Goal: Task Accomplishment & Management: Manage account settings

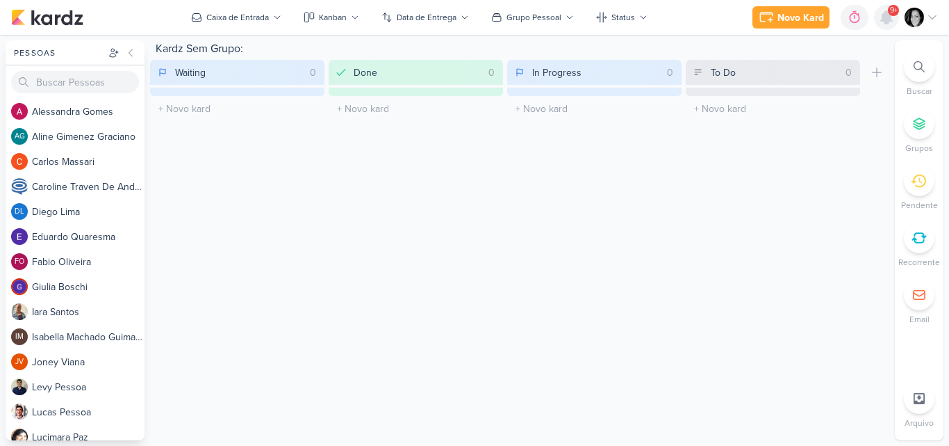
click at [888, 17] on icon at bounding box center [886, 17] width 11 height 13
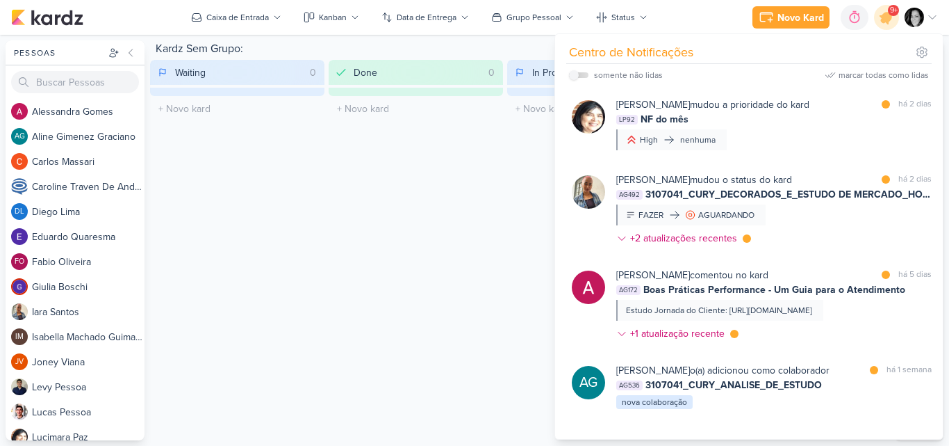
click at [434, 172] on div "Kardz Sem Grupo: Waiting 0 Mover Para Esquerda Mover Para Direita Deletar O tít…" at bounding box center [520, 240] width 740 height 400
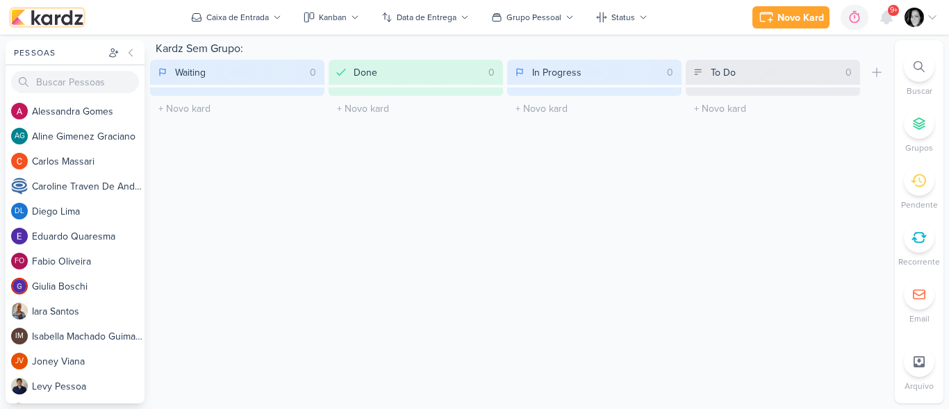
click at [60, 25] on img at bounding box center [47, 17] width 72 height 17
click at [61, 17] on img at bounding box center [47, 17] width 72 height 17
click at [931, 17] on icon at bounding box center [932, 17] width 7 height 3
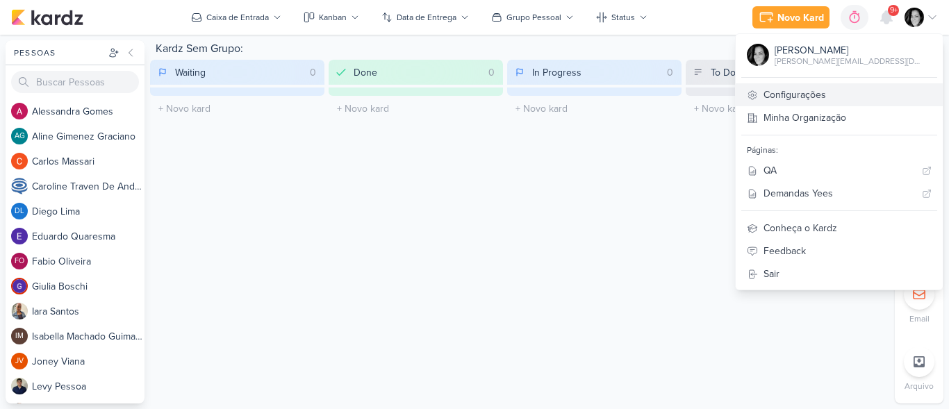
click at [855, 98] on link "Configurações" at bounding box center [839, 94] width 207 height 23
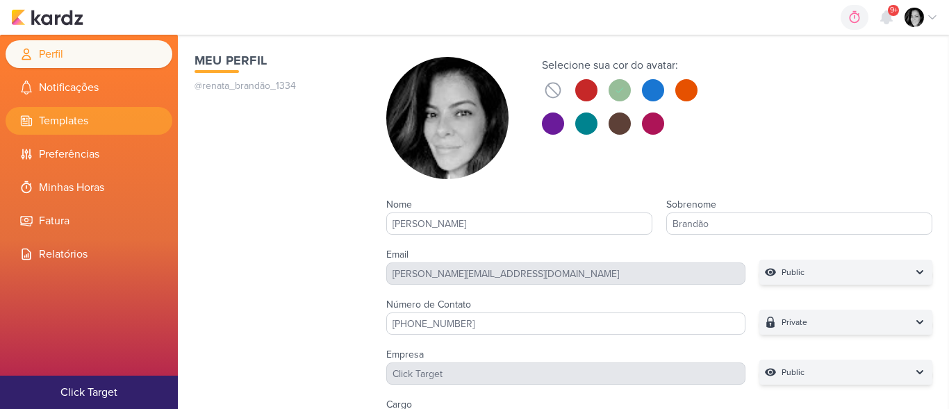
click at [71, 120] on li "Templates" at bounding box center [89, 121] width 167 height 28
click at [858, 19] on icon at bounding box center [855, 17] width 14 height 14
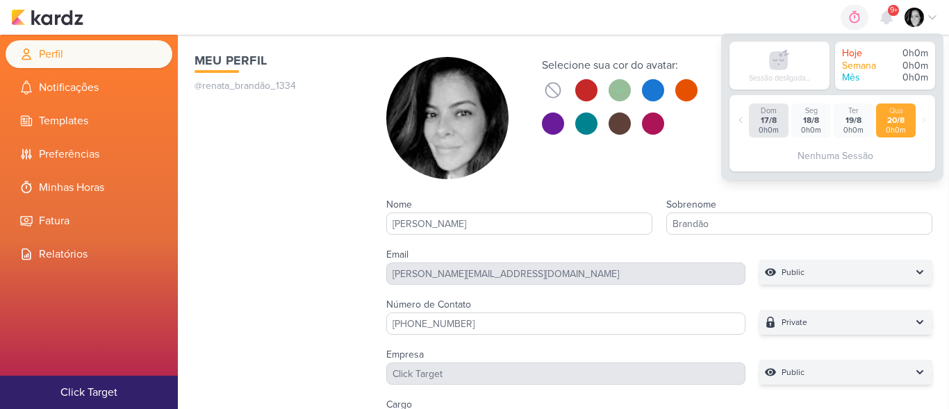
click at [927, 13] on div at bounding box center [921, 17] width 33 height 19
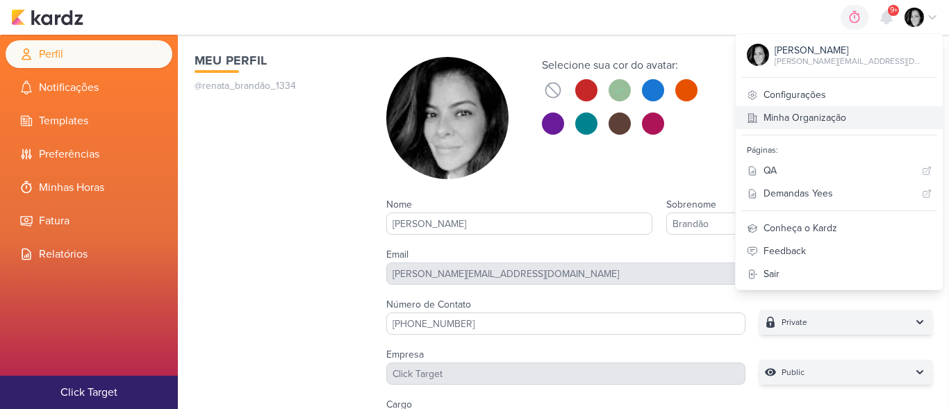
click at [861, 111] on link "Minha Organização" at bounding box center [839, 117] width 207 height 23
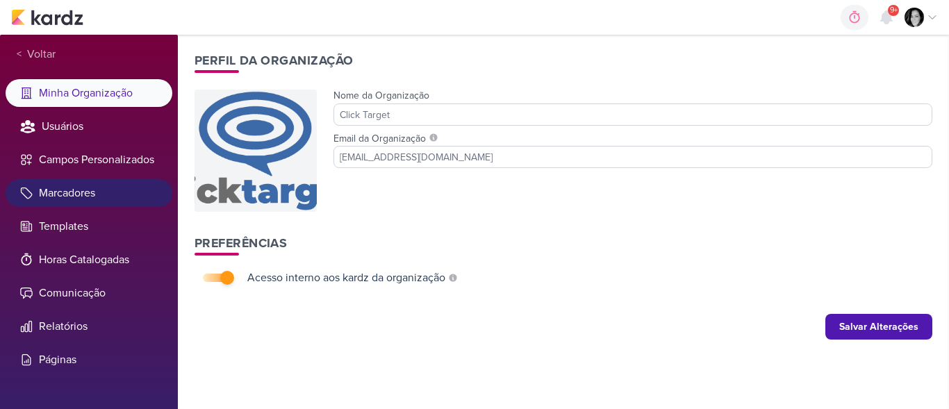
click at [65, 189] on li "Marcadores" at bounding box center [89, 193] width 167 height 28
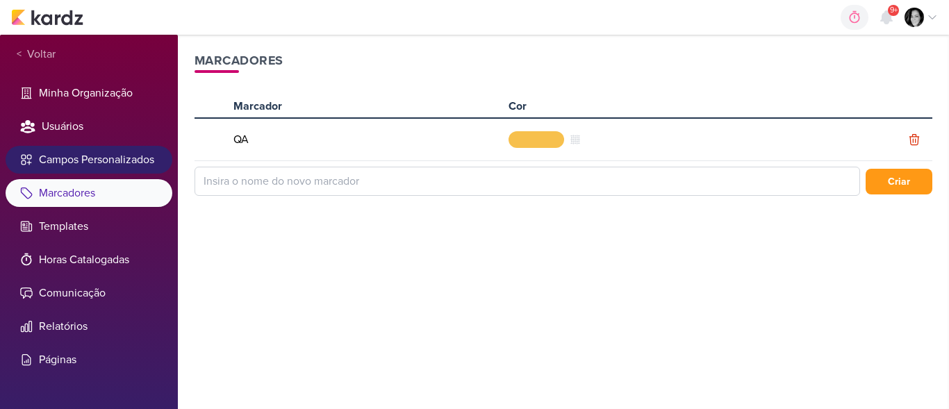
click at [95, 163] on li "Campos Personalizados" at bounding box center [89, 160] width 167 height 28
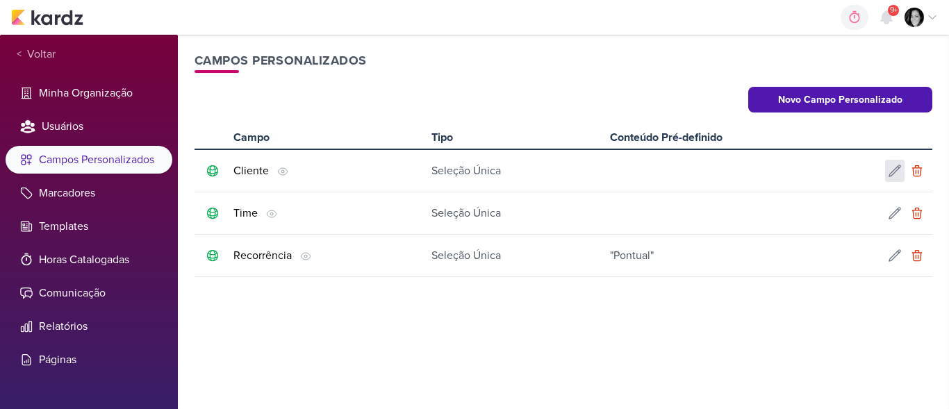
click at [895, 172] on icon at bounding box center [895, 171] width 14 height 14
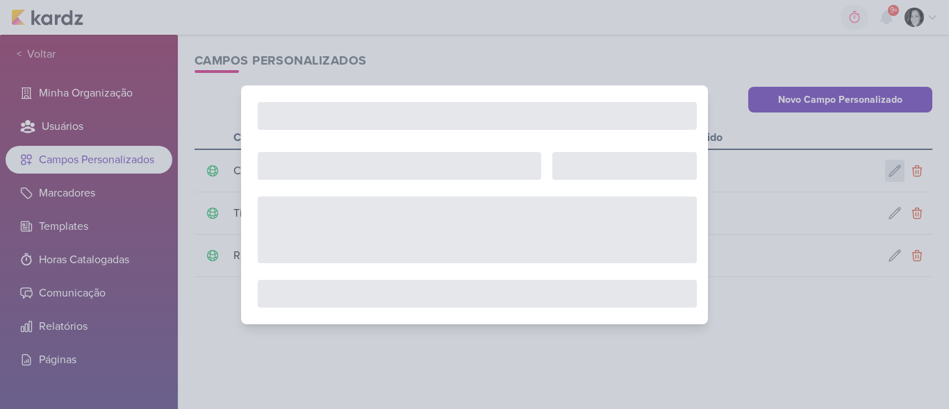
type input "Cliente"
select select "single-select"
select select "1"
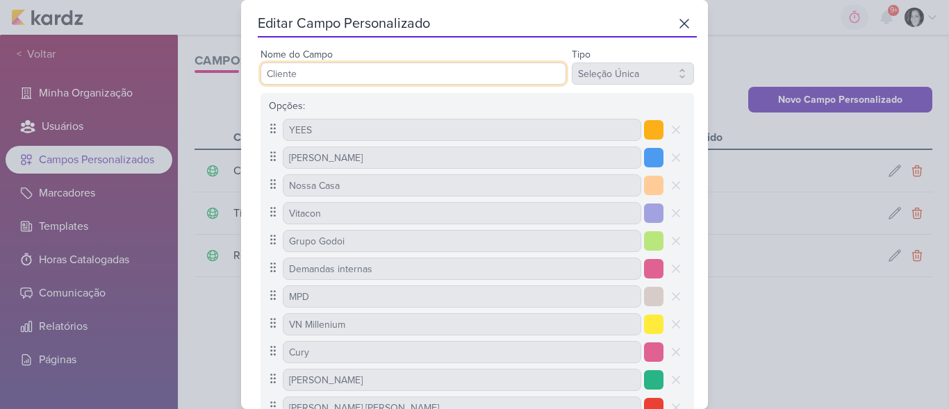
click at [400, 78] on input "Cliente" at bounding box center [414, 74] width 306 height 22
type input "C"
type input "MAR INC"
click at [416, 71] on input "MAR INC" at bounding box center [414, 74] width 306 height 22
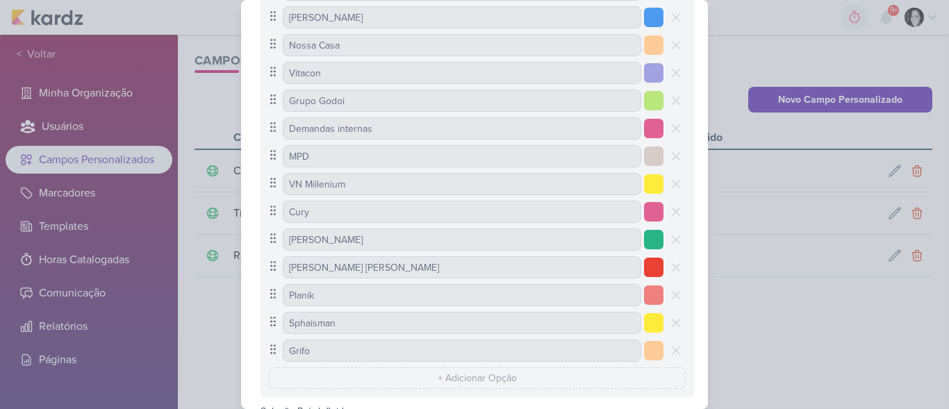
scroll to position [277, 0]
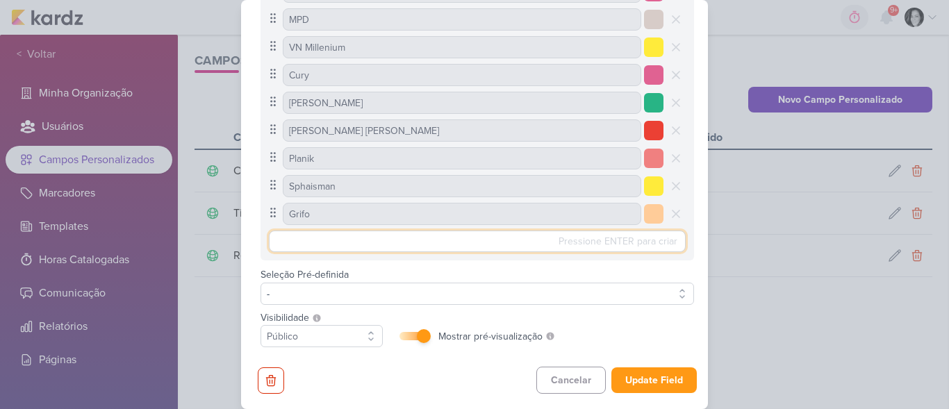
click at [501, 242] on input "text" at bounding box center [477, 242] width 417 height 22
type input "m"
type input "MAR INC"
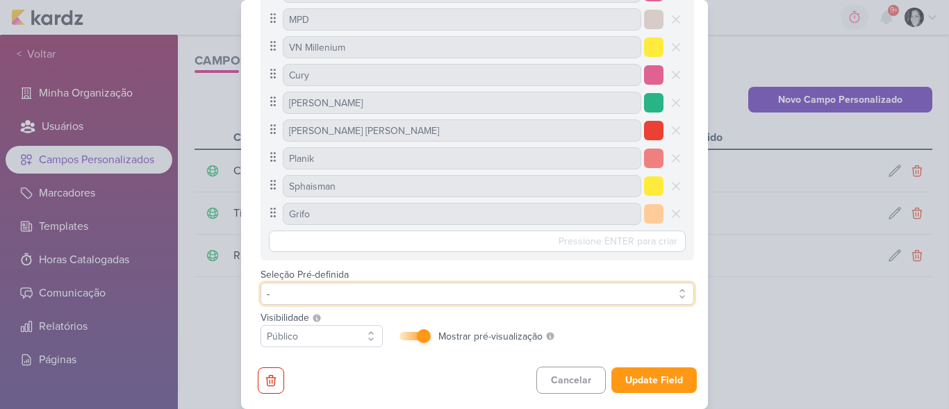
click at [321, 284] on button "-" at bounding box center [478, 294] width 434 height 22
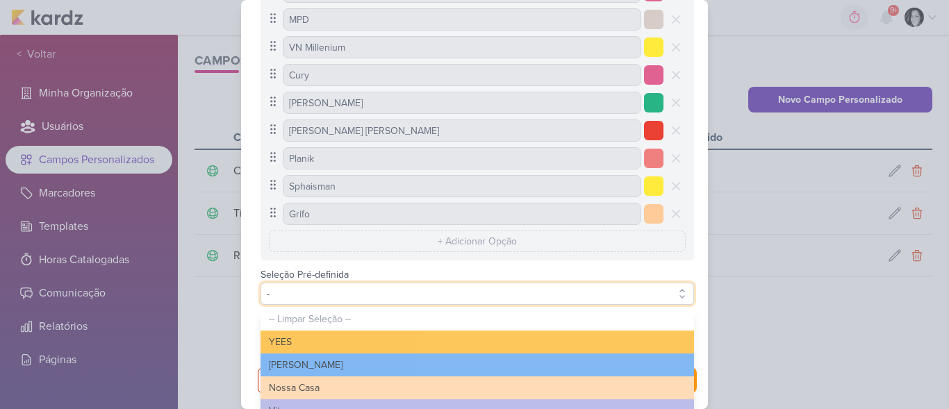
click at [334, 293] on button "-" at bounding box center [478, 294] width 434 height 22
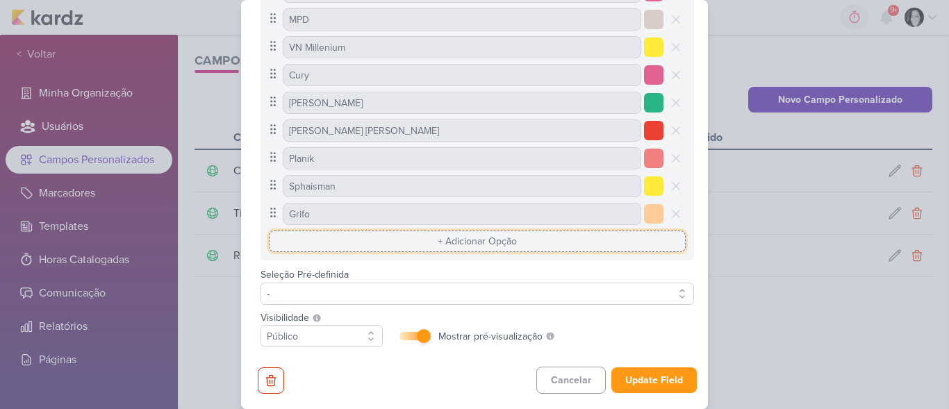
click at [464, 243] on input "text" at bounding box center [477, 242] width 417 height 22
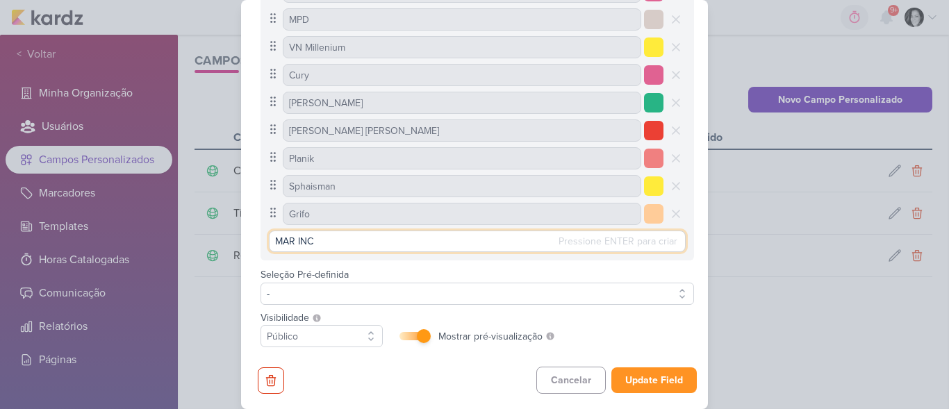
type input "MAR INC"
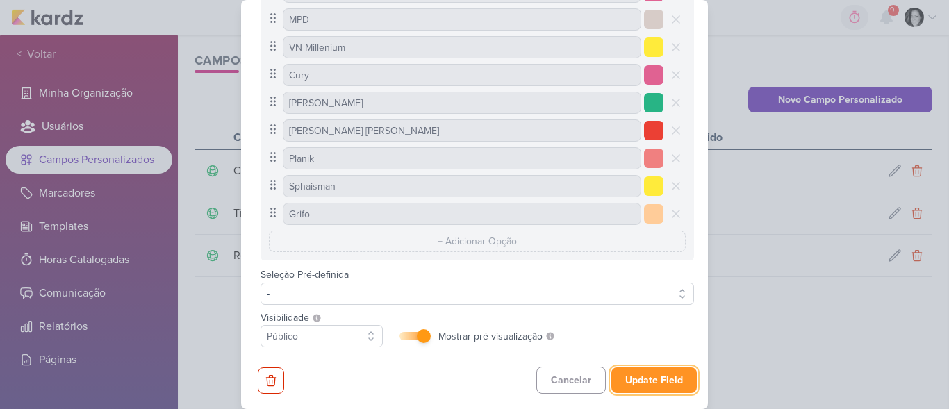
click at [651, 376] on button "Update Field" at bounding box center [654, 381] width 85 height 26
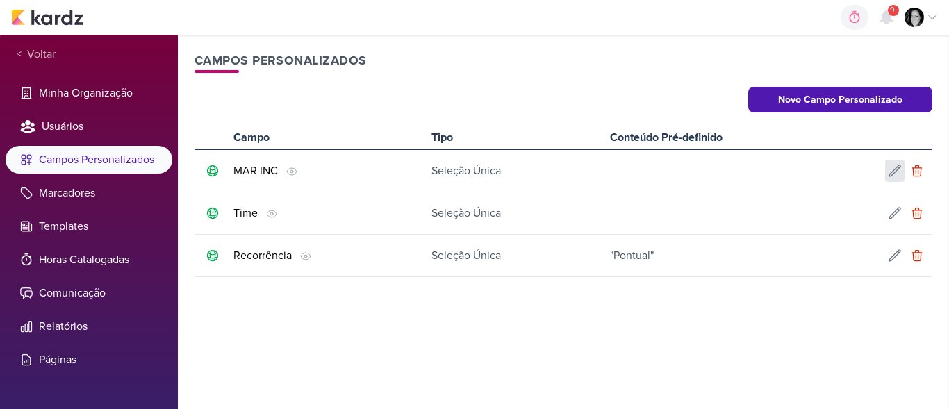
click at [892, 176] on icon at bounding box center [895, 170] width 11 height 11
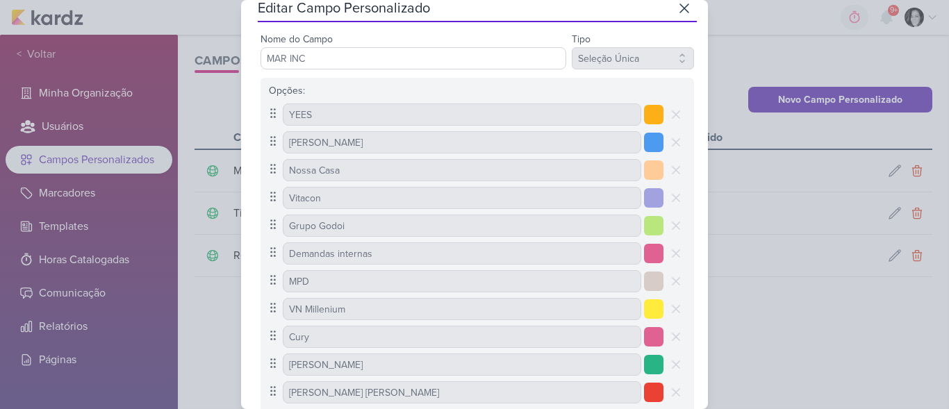
scroll to position [16, 0]
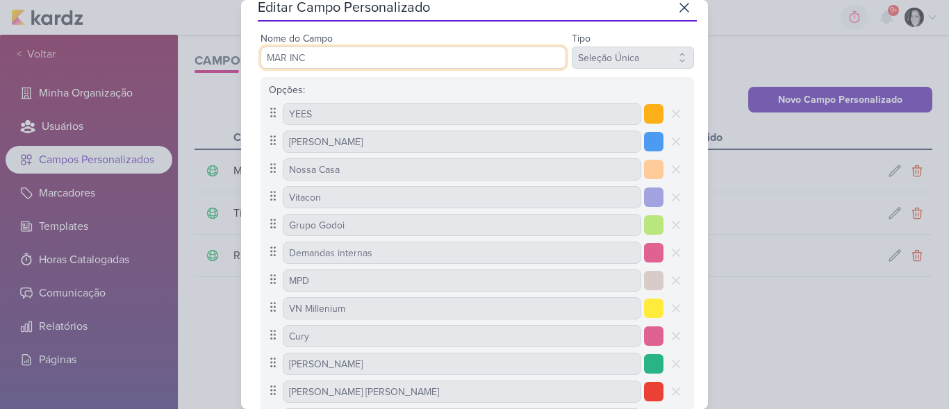
click at [503, 58] on input "MAR INC" at bounding box center [414, 58] width 306 height 22
type input "M"
click at [505, 76] on div "Nome do Campo Tipo Texto Seleção Única Opções: [GEOGRAPHIC_DATA]" at bounding box center [477, 322] width 439 height 585
click at [361, 65] on input "Nome do Campo" at bounding box center [414, 58] width 306 height 22
type input "CLIENTES"
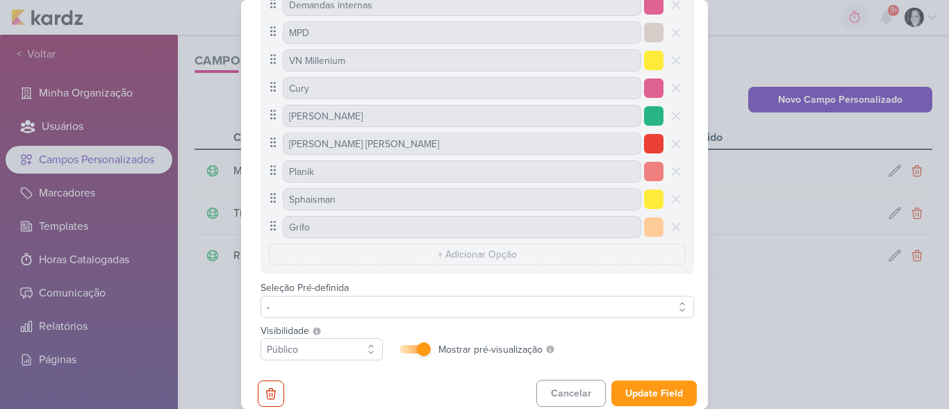
scroll to position [265, 0]
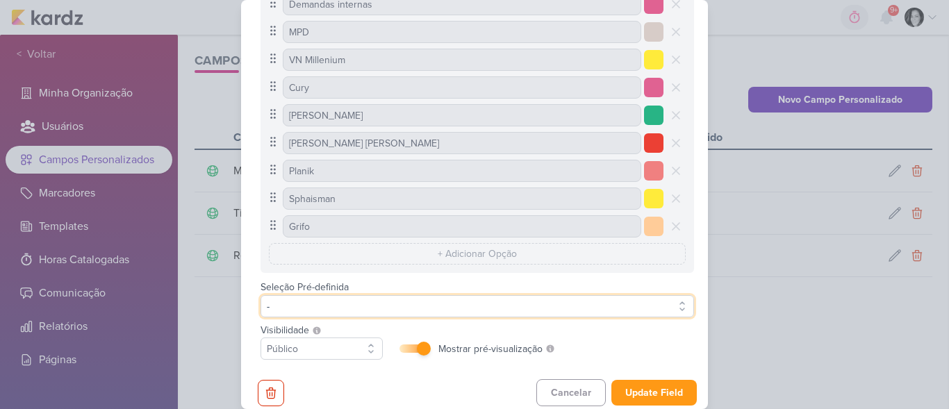
click at [358, 302] on button "-" at bounding box center [478, 306] width 434 height 22
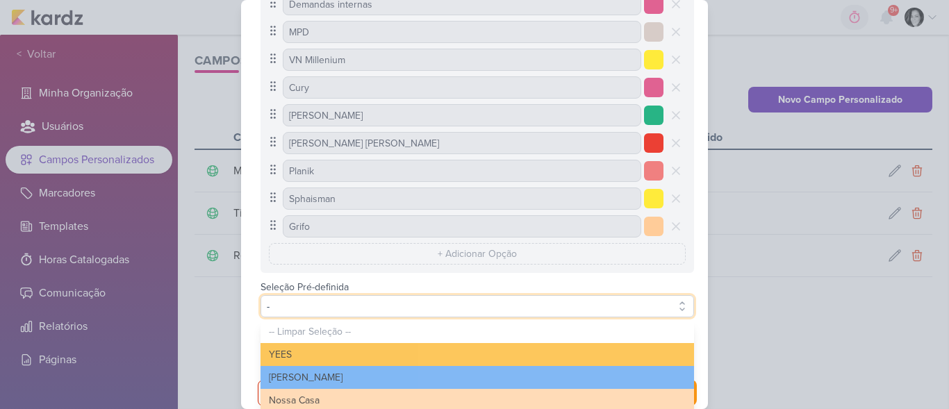
click at [358, 302] on button "-" at bounding box center [478, 306] width 434 height 22
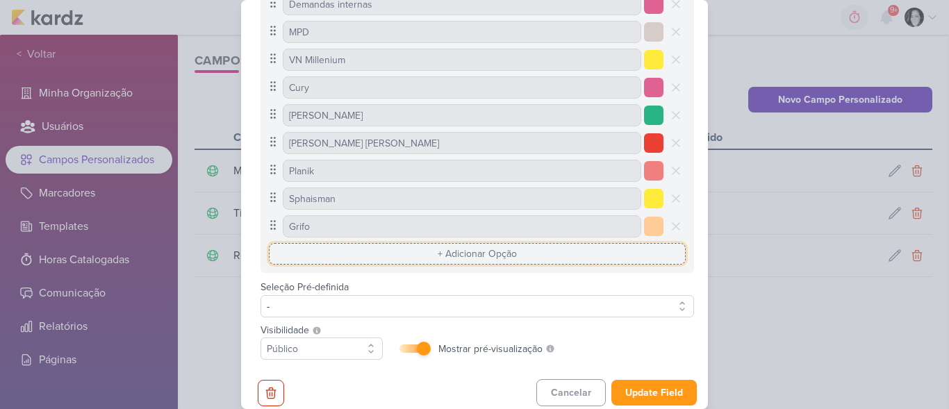
click at [455, 257] on input "text" at bounding box center [477, 254] width 417 height 22
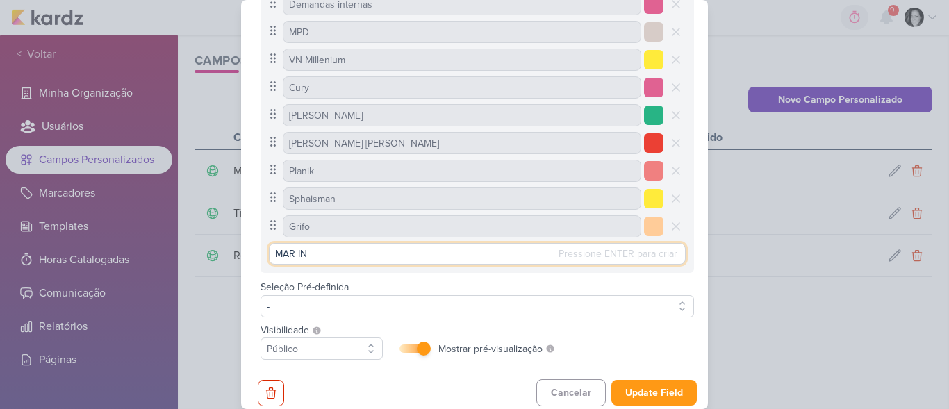
type input "MAR INC"
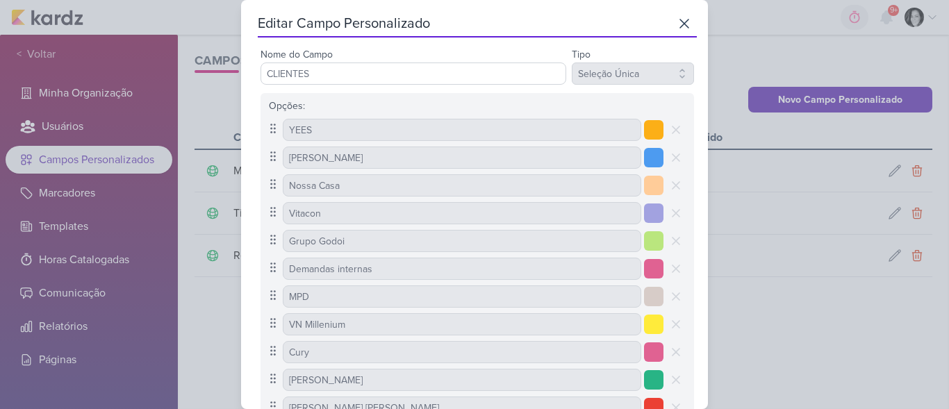
scroll to position [277, 0]
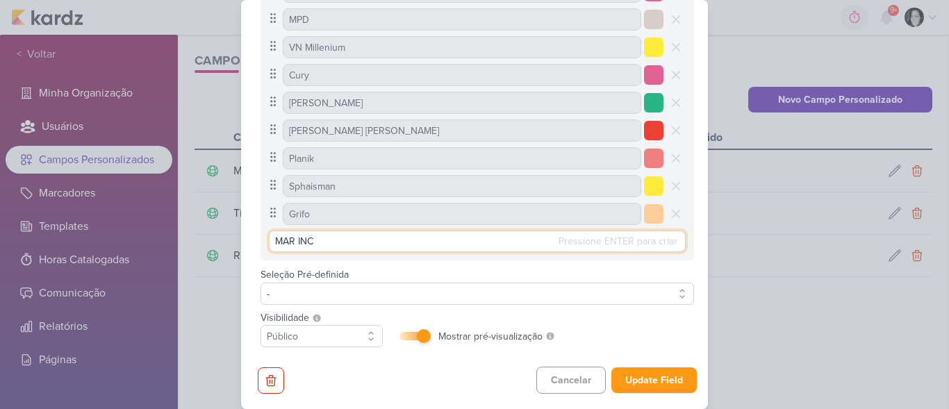
click at [356, 242] on input "MAR INC" at bounding box center [477, 242] width 417 height 22
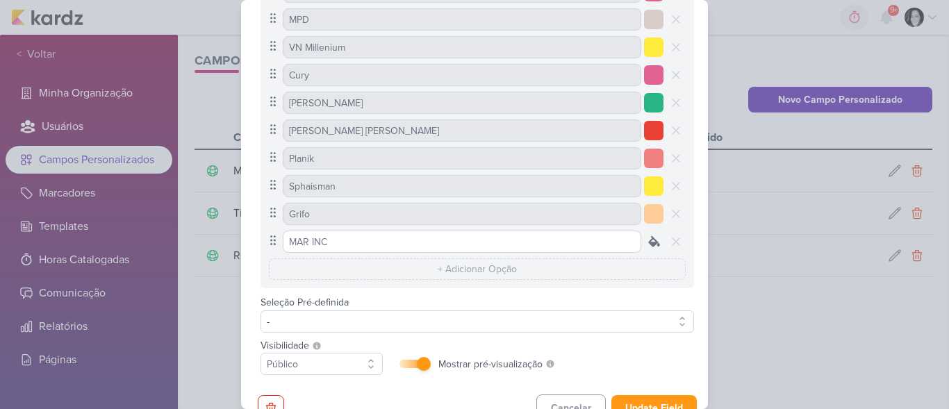
click at [650, 245] on icon at bounding box center [654, 241] width 10 height 10
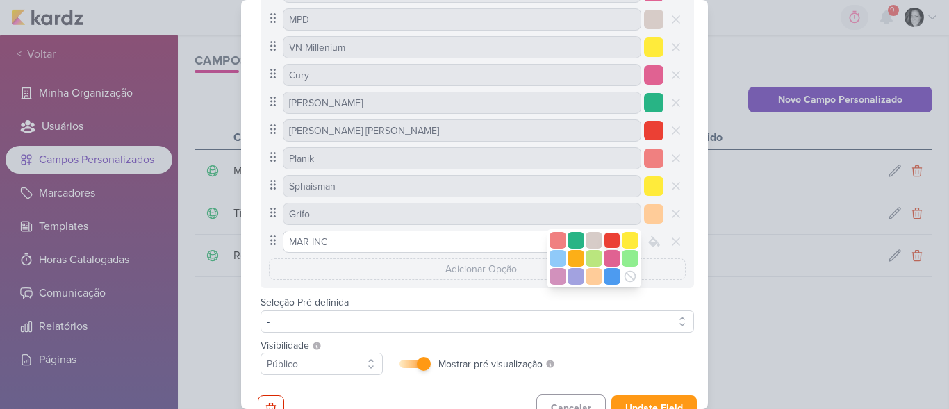
click at [605, 238] on div at bounding box center [612, 240] width 17 height 17
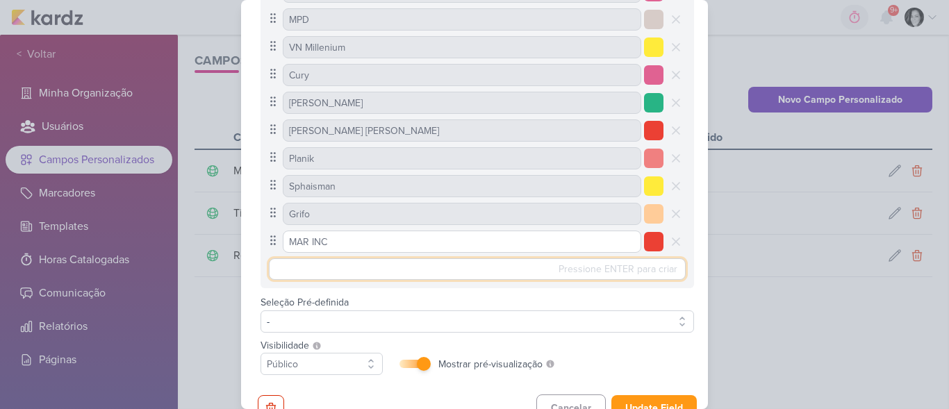
click at [396, 269] on input "text" at bounding box center [477, 270] width 417 height 22
type input "C"
type input "B"
click at [307, 265] on input "CURY_BETINA" at bounding box center [477, 270] width 417 height 22
type input "CURY | BETINA"
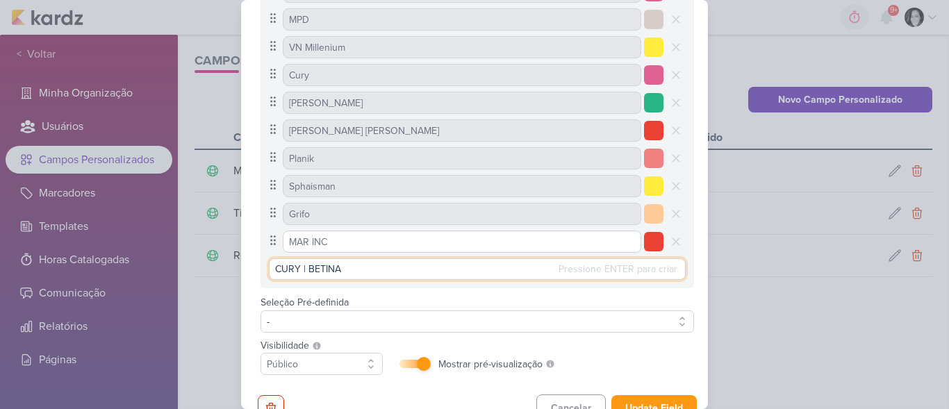
click at [442, 262] on input "CURY | BETINA" at bounding box center [477, 270] width 417 height 22
click at [540, 262] on input "CURY | BETINA" at bounding box center [477, 270] width 417 height 22
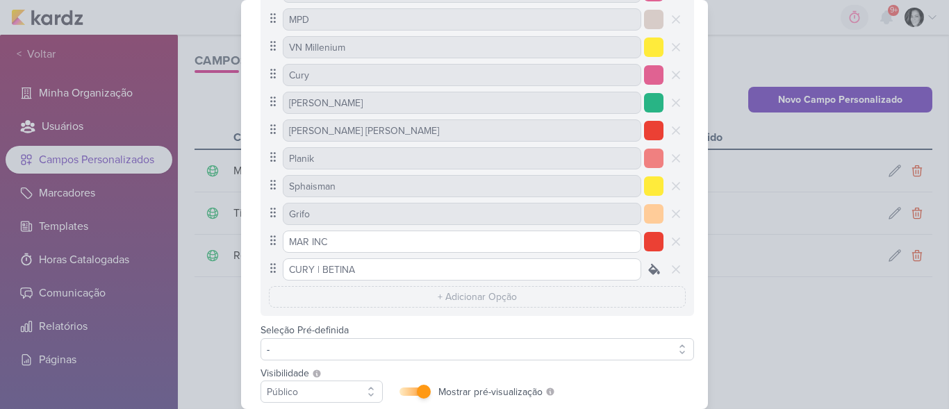
click at [652, 270] on icon at bounding box center [654, 269] width 10 height 10
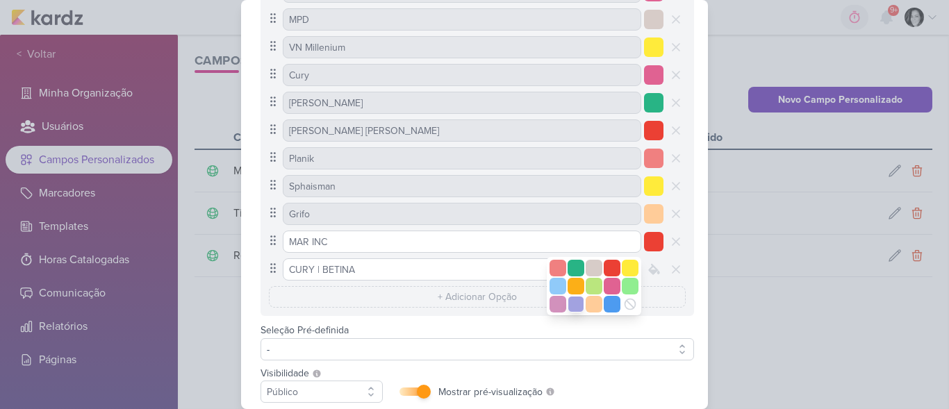
click at [571, 308] on div at bounding box center [576, 304] width 17 height 17
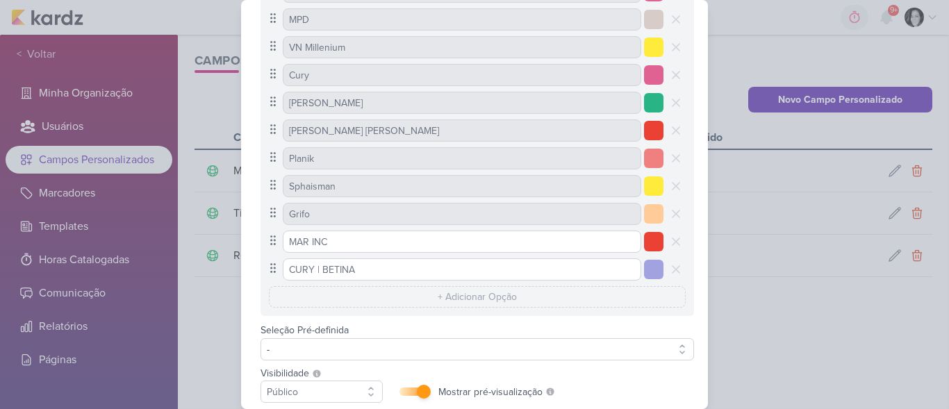
scroll to position [333, 0]
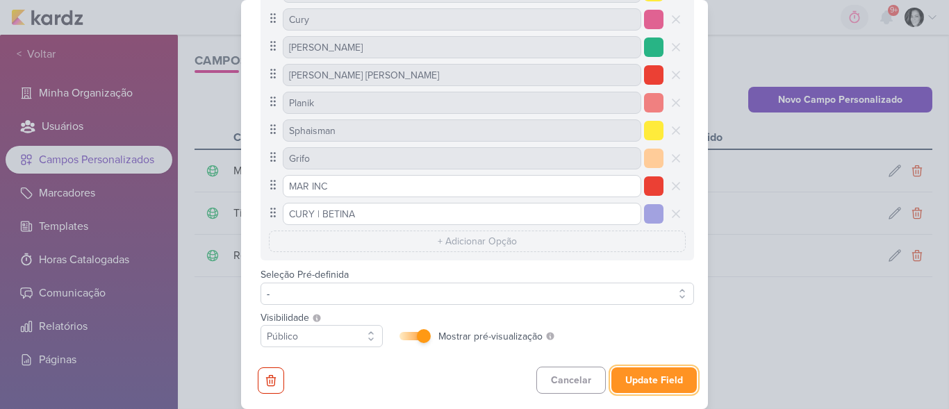
click at [656, 376] on button "Update Field" at bounding box center [654, 381] width 85 height 26
